Goal: Information Seeking & Learning: Learn about a topic

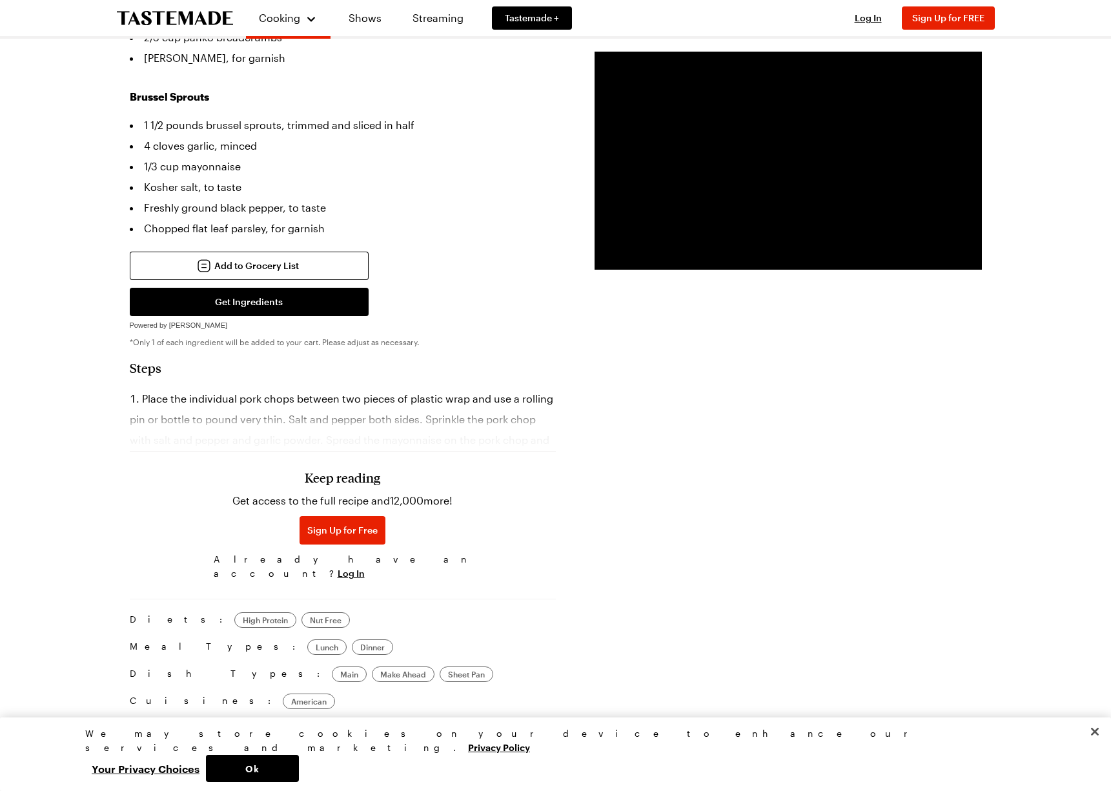
scroll to position [782, 0]
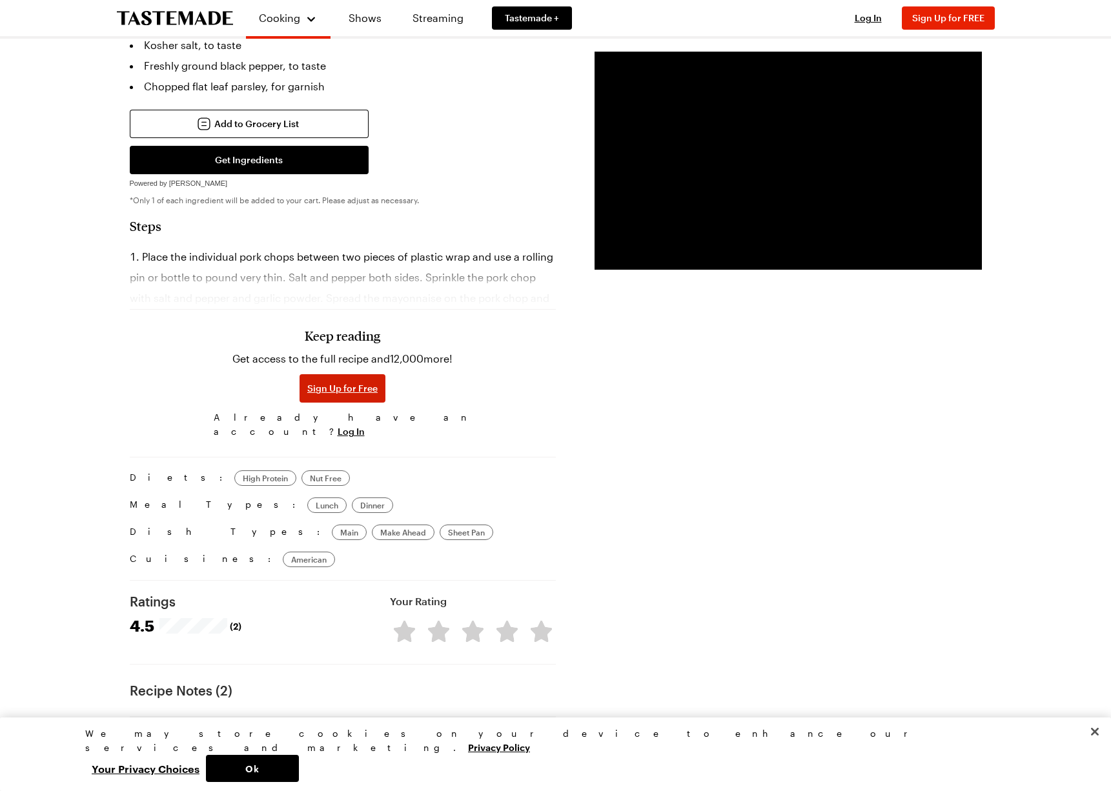
click at [338, 382] on span "Sign Up for Free" at bounding box center [342, 388] width 70 height 13
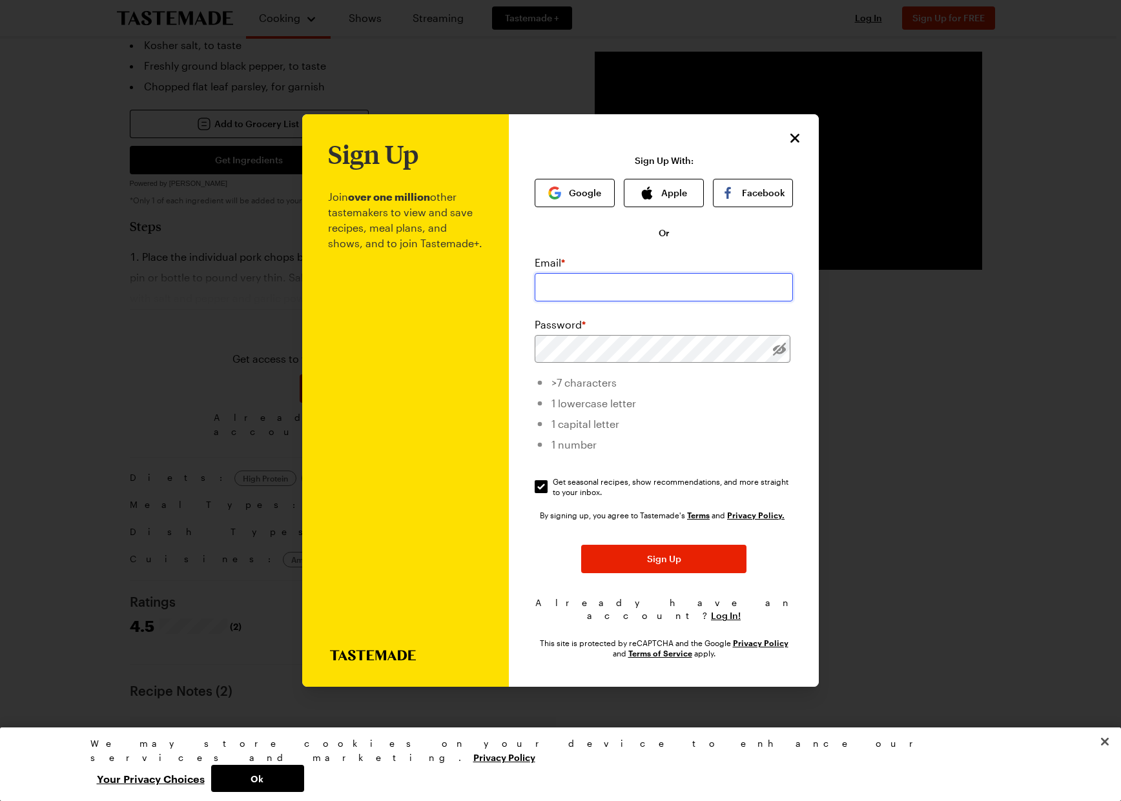
click at [573, 297] on input "email" at bounding box center [663, 287] width 258 height 28
type input "risedaniels@yahoo.com"
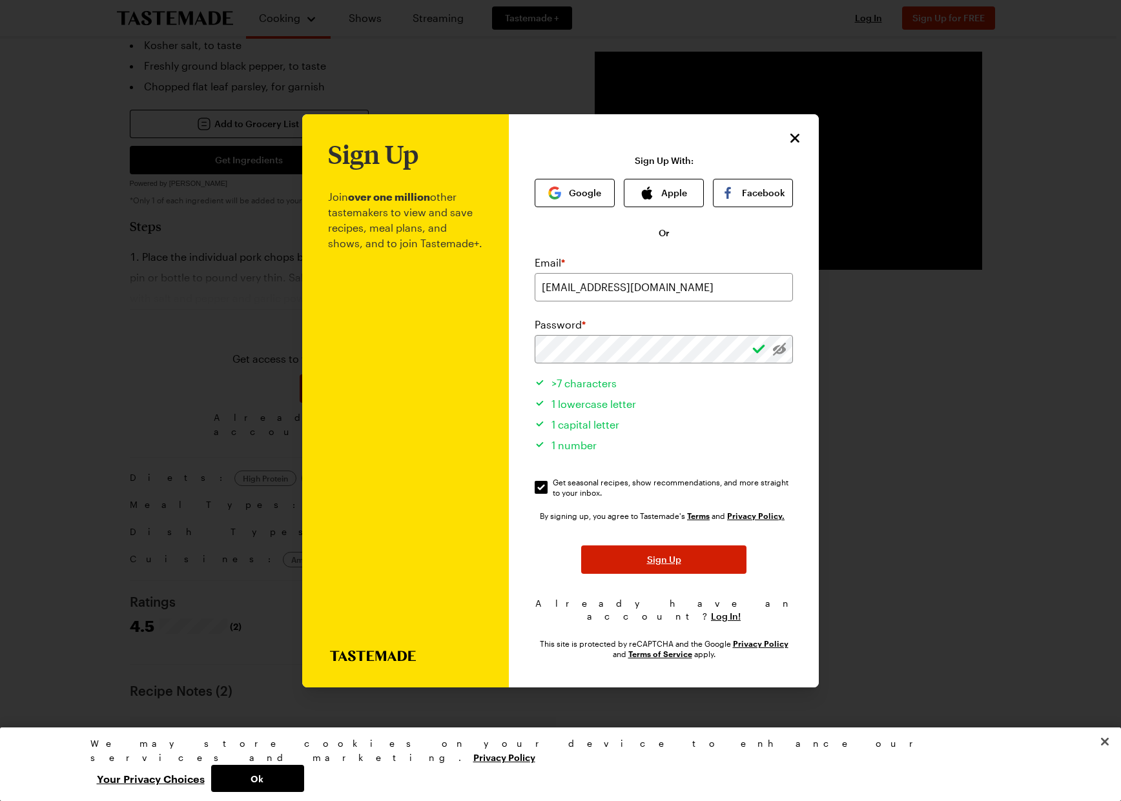
click at [669, 566] on span "Sign Up" at bounding box center [664, 559] width 34 height 13
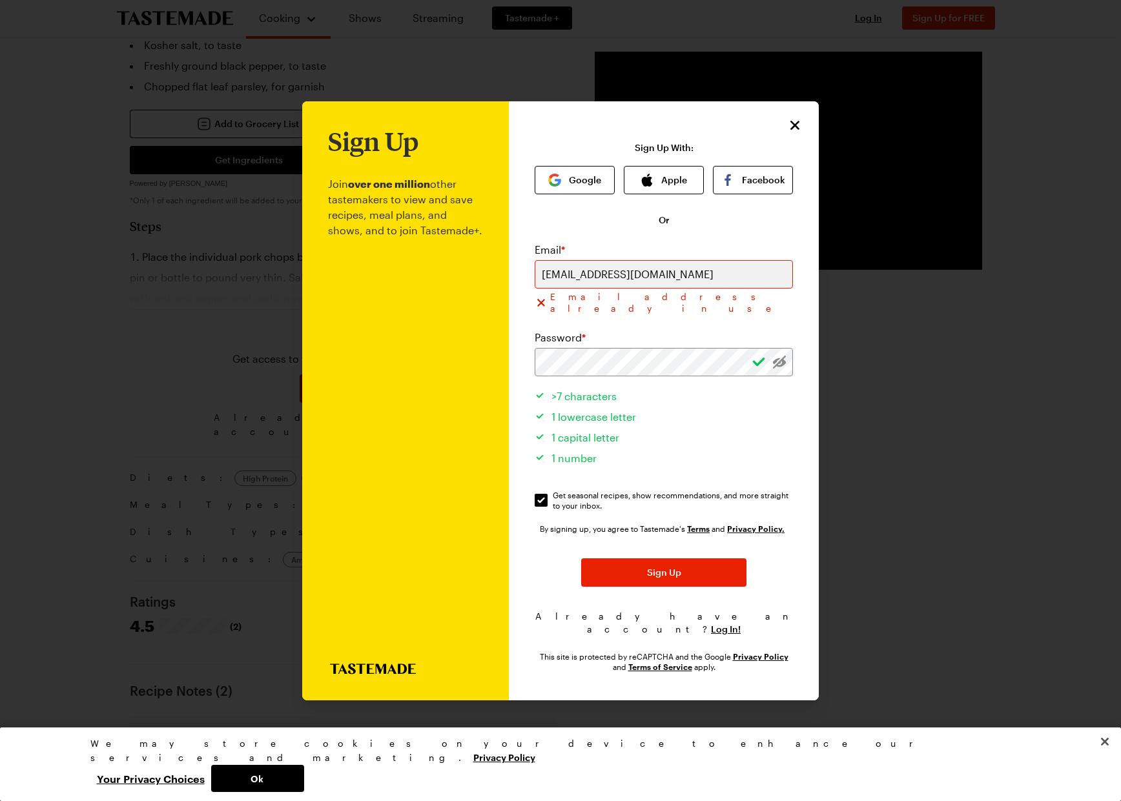
click at [674, 420] on li "1 lowercase letter" at bounding box center [663, 415] width 258 height 21
drag, startPoint x: 780, startPoint y: 362, endPoint x: 503, endPoint y: 359, distance: 276.3
click at [504, 359] on div "Sign Up Join over one million other tastemakers to view and save recipes, meal …" at bounding box center [560, 400] width 516 height 599
click at [519, 602] on div "Sign Up Join over one million other tastemakers to view and save recipes, meal …" at bounding box center [664, 400] width 310 height 599
click at [719, 623] on span "Log In!" at bounding box center [726, 629] width 30 height 13
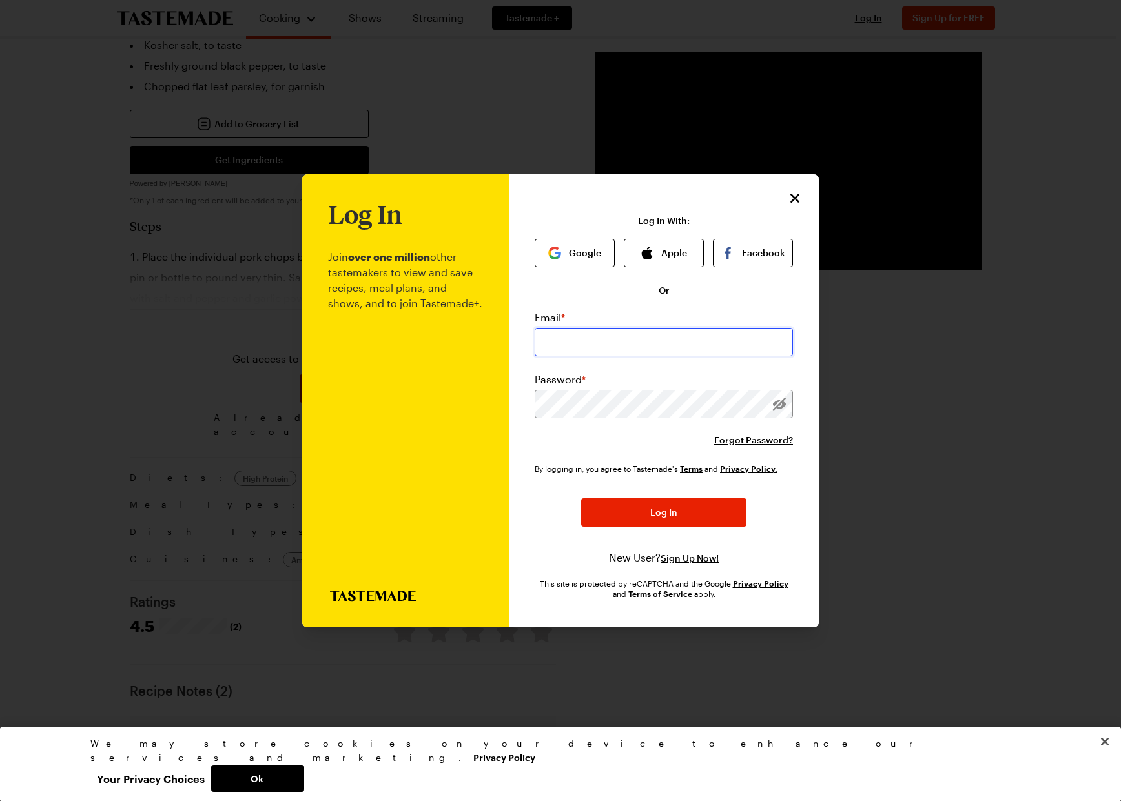
type input "risedaniels@yahoo.com"
click at [670, 516] on span "Log In" at bounding box center [663, 512] width 27 height 13
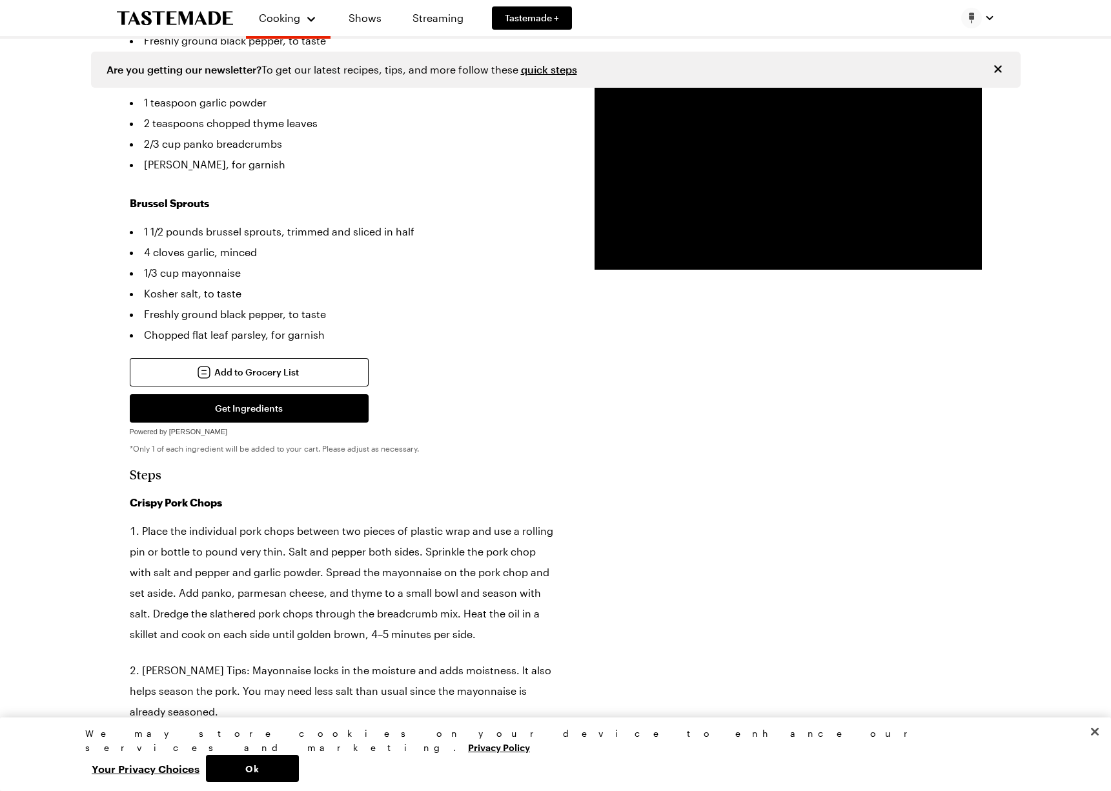
scroll to position [0, 0]
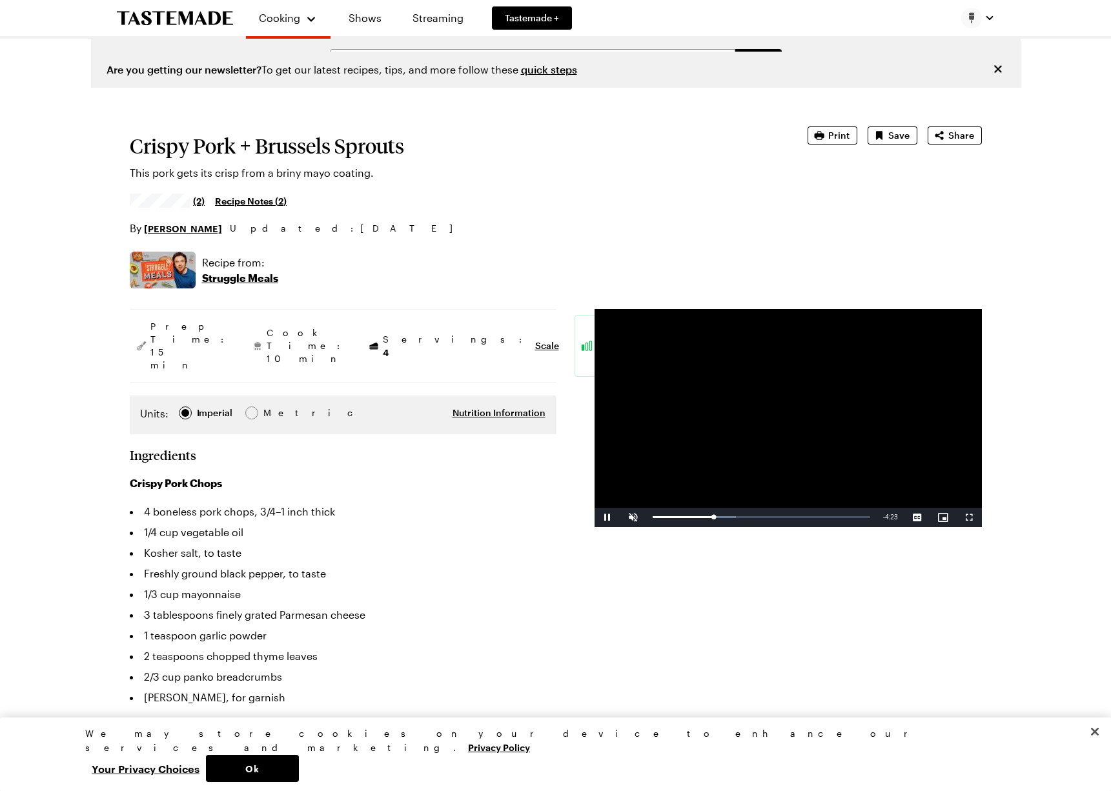
click at [252, 201] on link "Recipe Notes ( 2 )" at bounding box center [251, 201] width 72 height 14
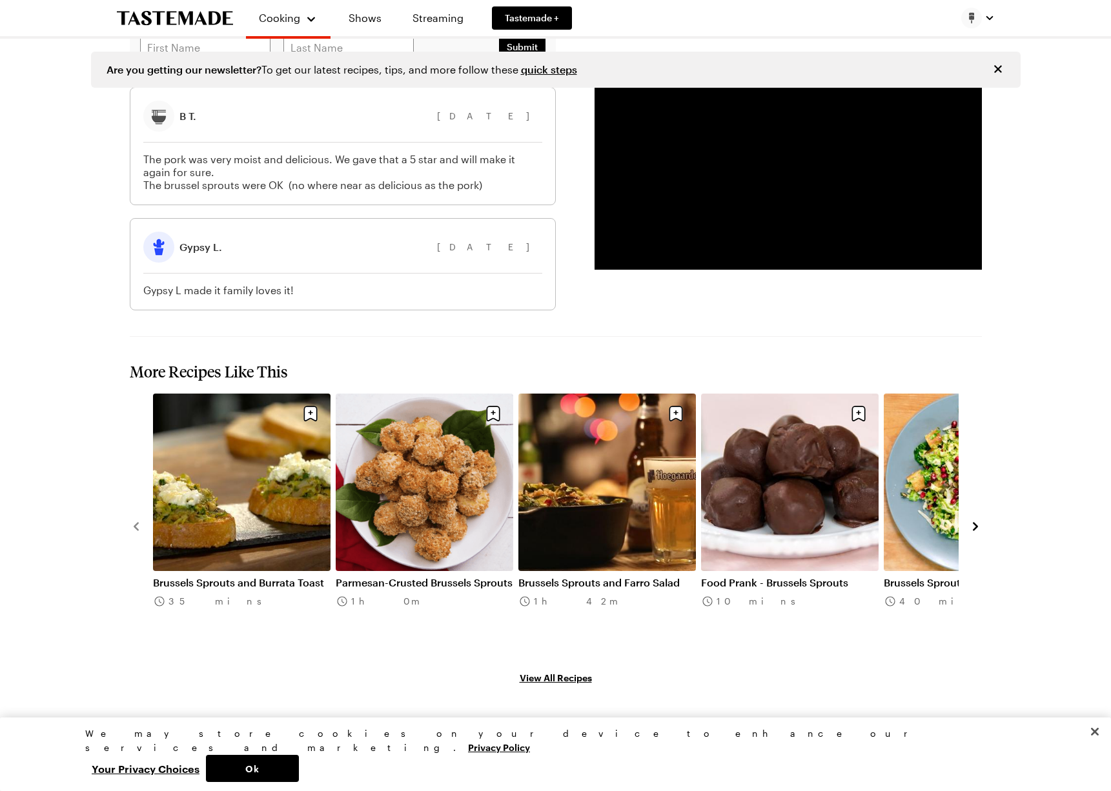
scroll to position [1880, 0]
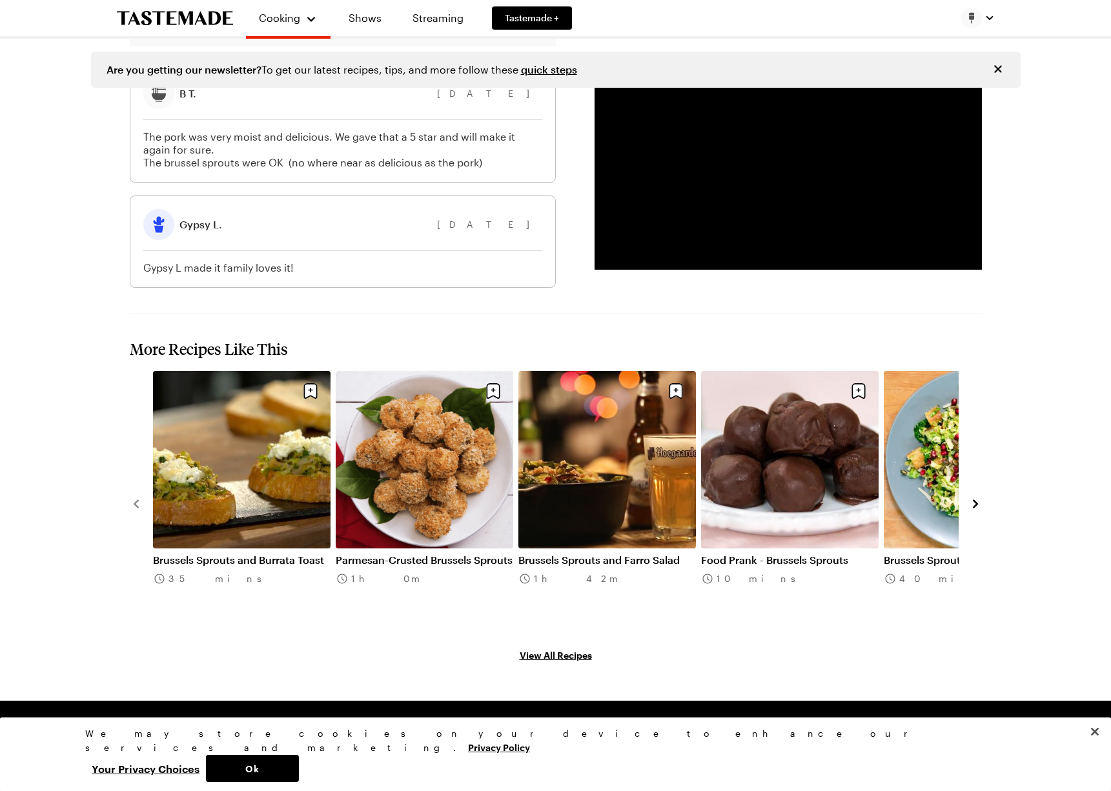
click at [458, 554] on link "Parmesan-Crusted Brussels Sprouts" at bounding box center [425, 560] width 178 height 13
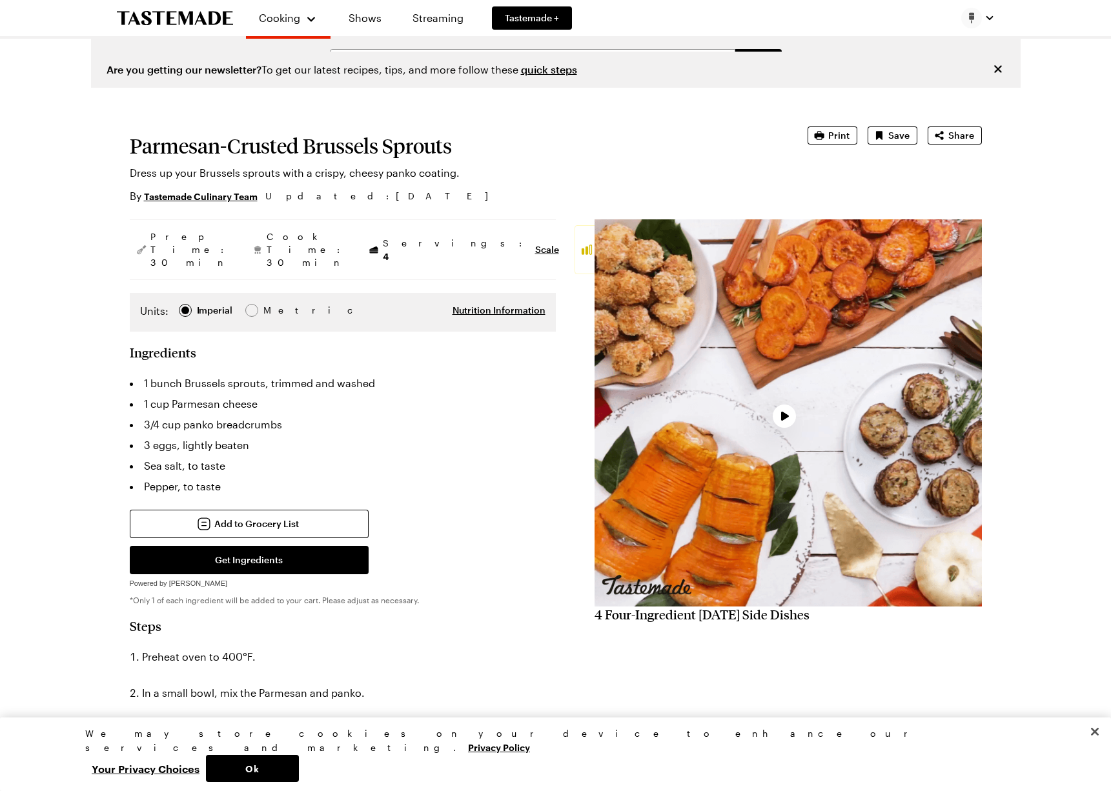
type textarea "x"
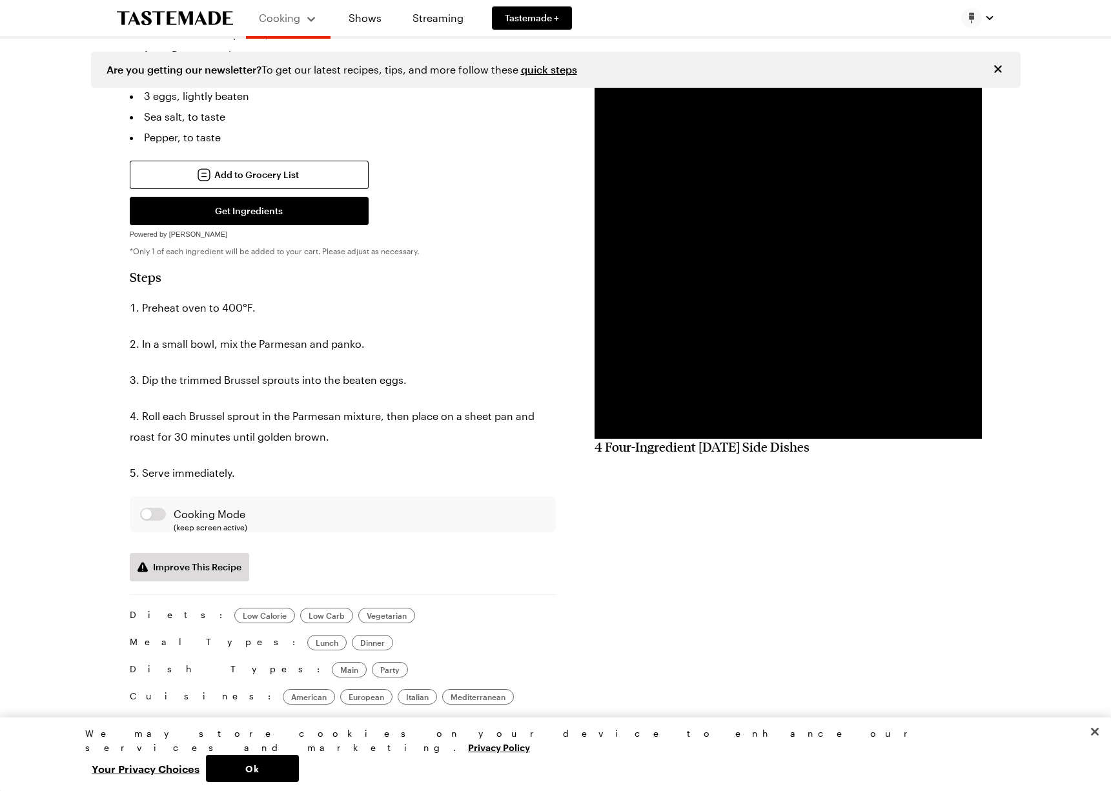
scroll to position [596, 0]
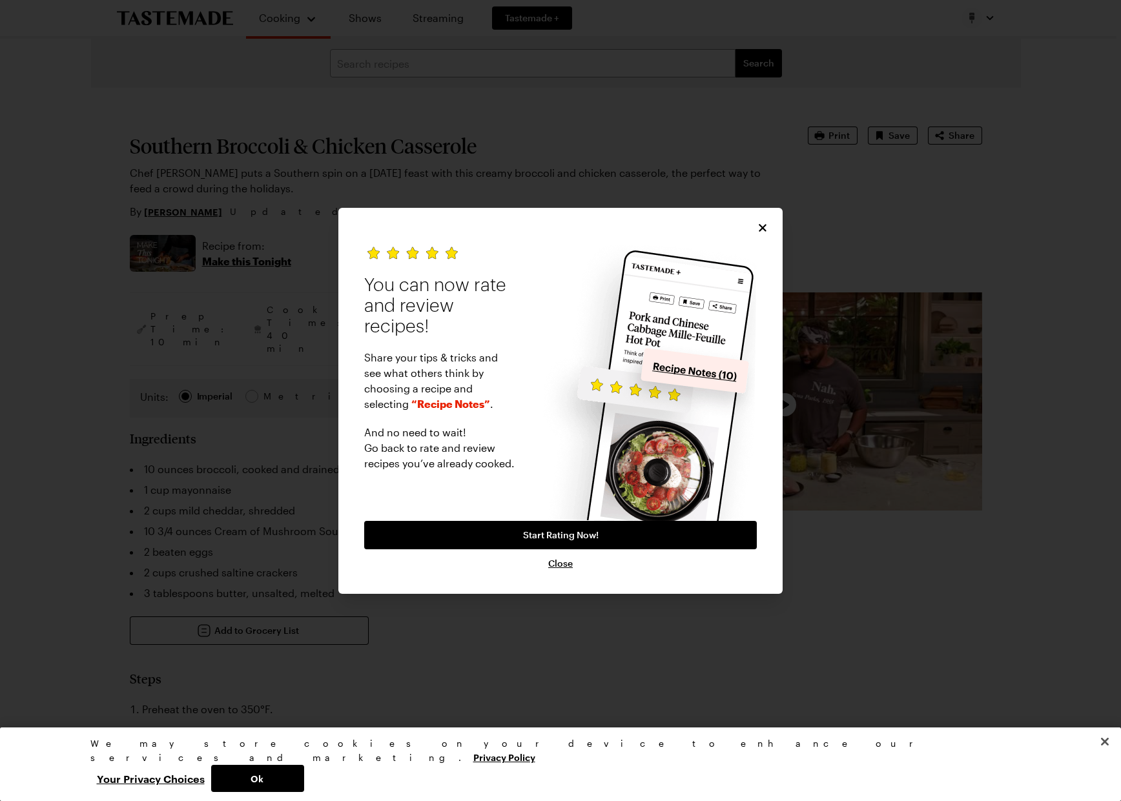
type textarea "x"
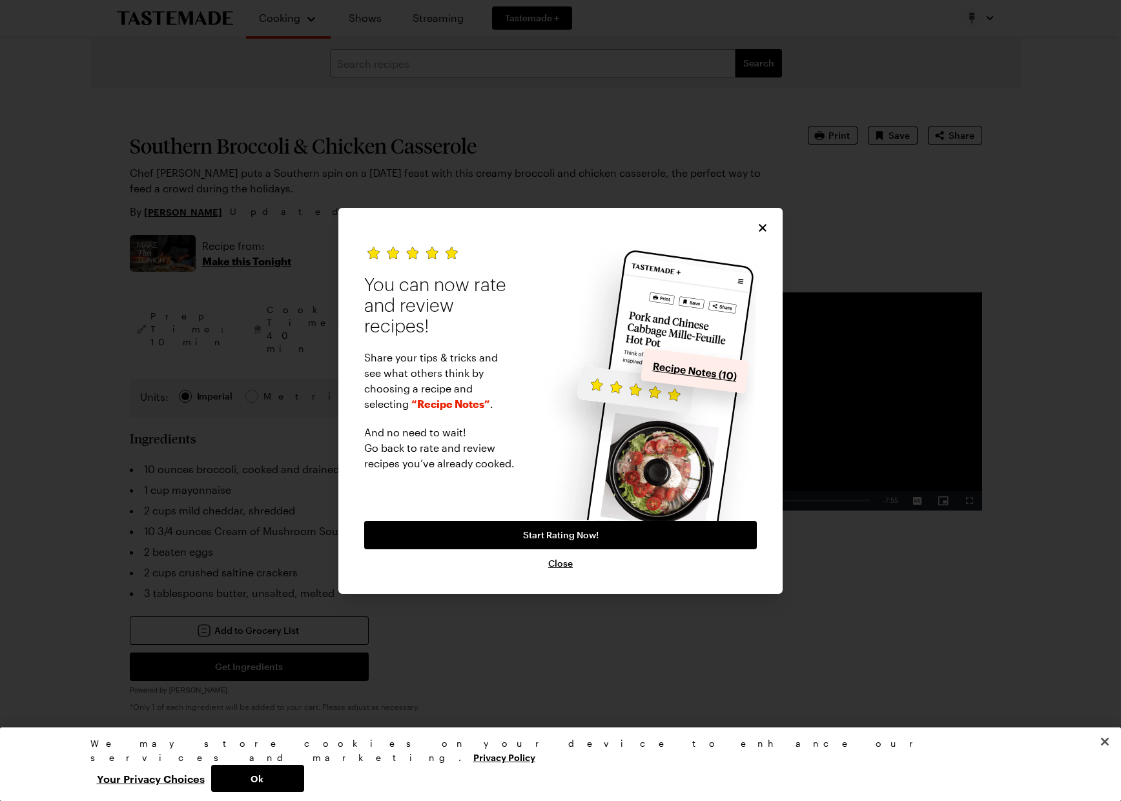
click at [763, 228] on icon "Close" at bounding box center [762, 228] width 8 height 8
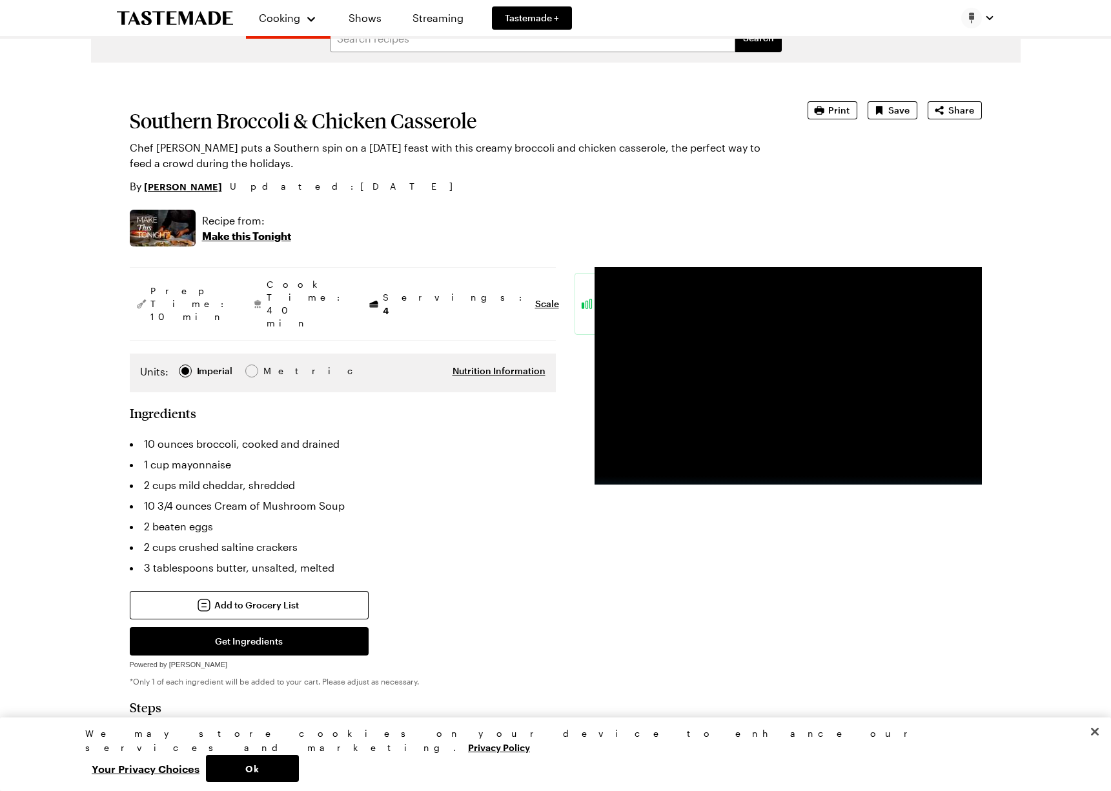
scroll to position [53, 0]
